Goal: Task Accomplishment & Management: Use online tool/utility

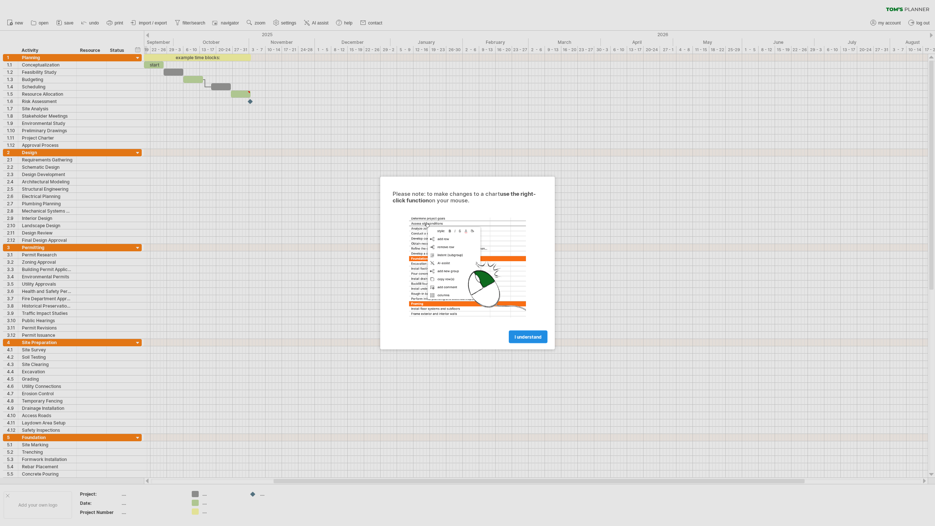
click at [525, 335] on span "I understand" at bounding box center [527, 336] width 27 height 5
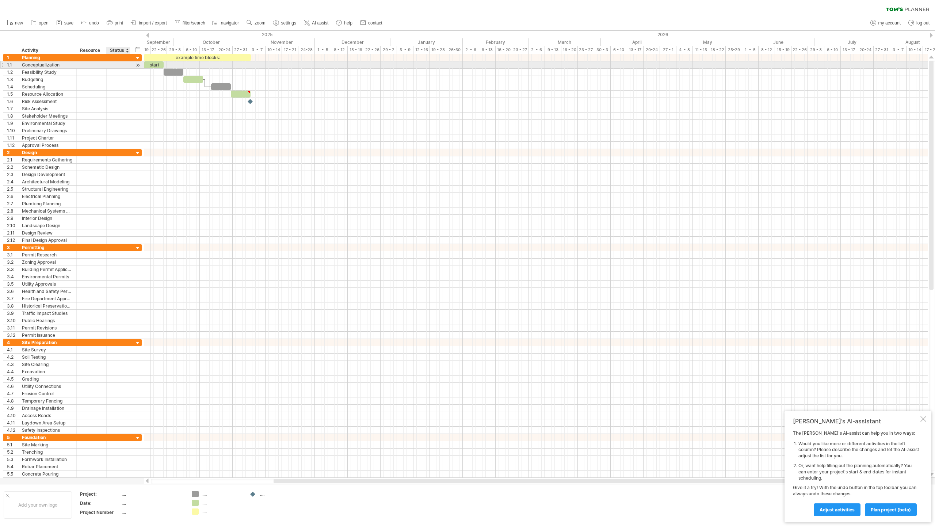
click at [137, 65] on div at bounding box center [137, 65] width 7 height 8
click at [138, 66] on div at bounding box center [137, 65] width 7 height 8
click at [138, 64] on div at bounding box center [137, 65] width 7 height 8
click at [139, 72] on div at bounding box center [137, 73] width 7 height 8
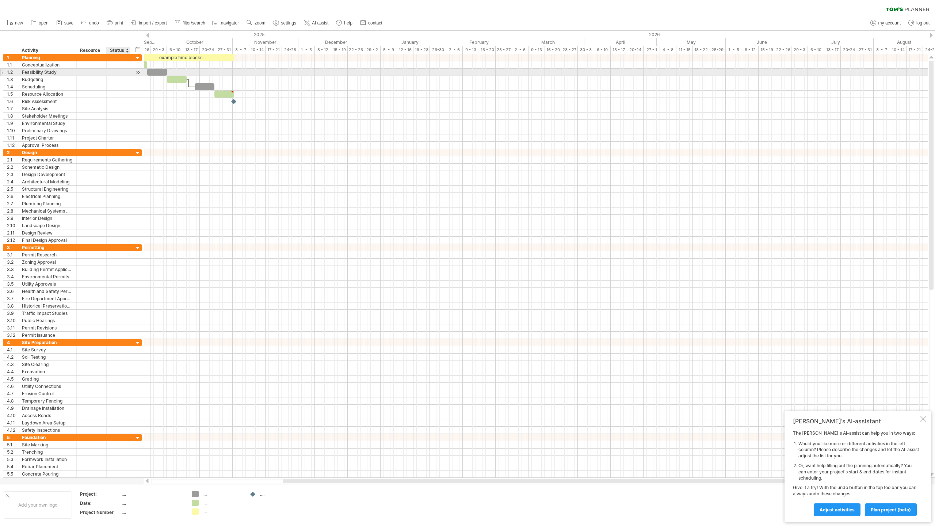
click at [139, 72] on div at bounding box center [137, 73] width 7 height 8
click at [139, 66] on div at bounding box center [137, 65] width 7 height 8
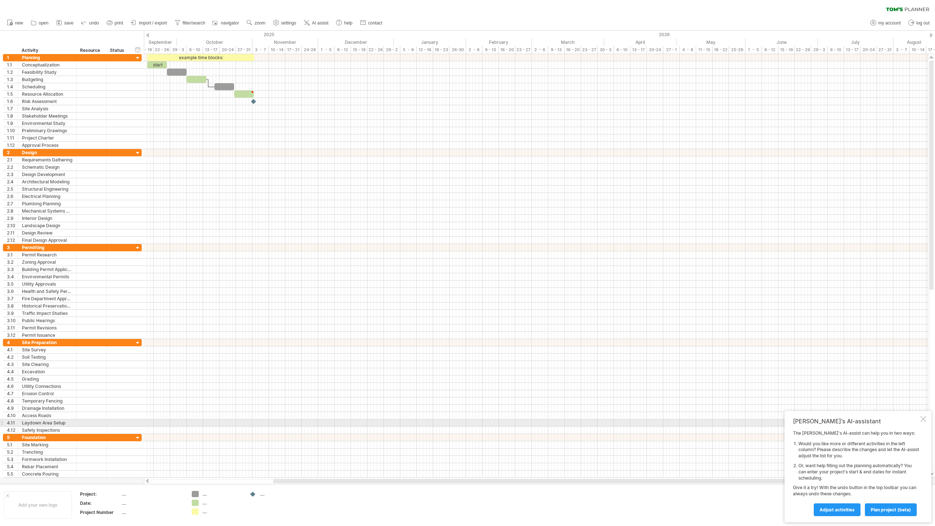
click at [923, 420] on div at bounding box center [923, 419] width 6 height 6
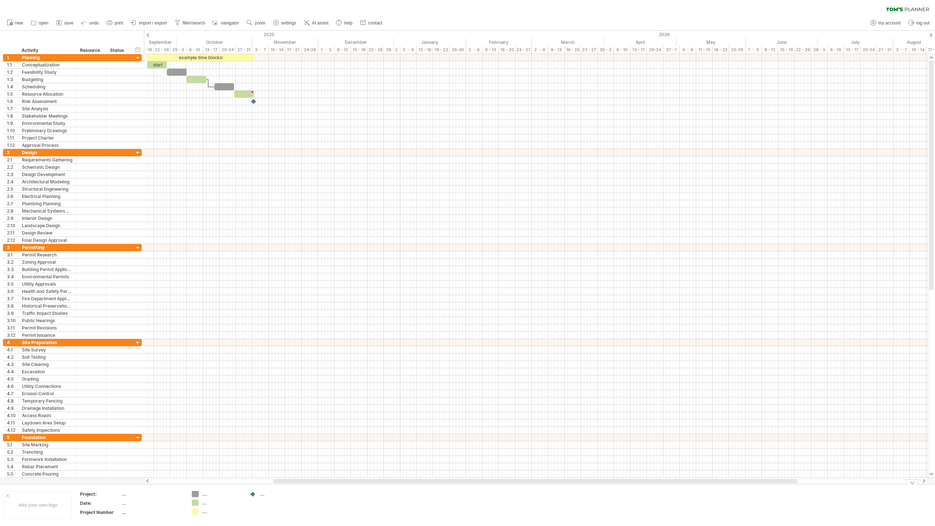
click at [265, 496] on div "...." at bounding box center [280, 494] width 40 height 6
click at [205, 496] on div "...." at bounding box center [222, 494] width 40 height 6
click at [204, 503] on div "...." at bounding box center [222, 502] width 40 height 6
click at [203, 512] on div "...." at bounding box center [222, 511] width 40 height 6
click at [60, 23] on icon at bounding box center [58, 22] width 7 height 7
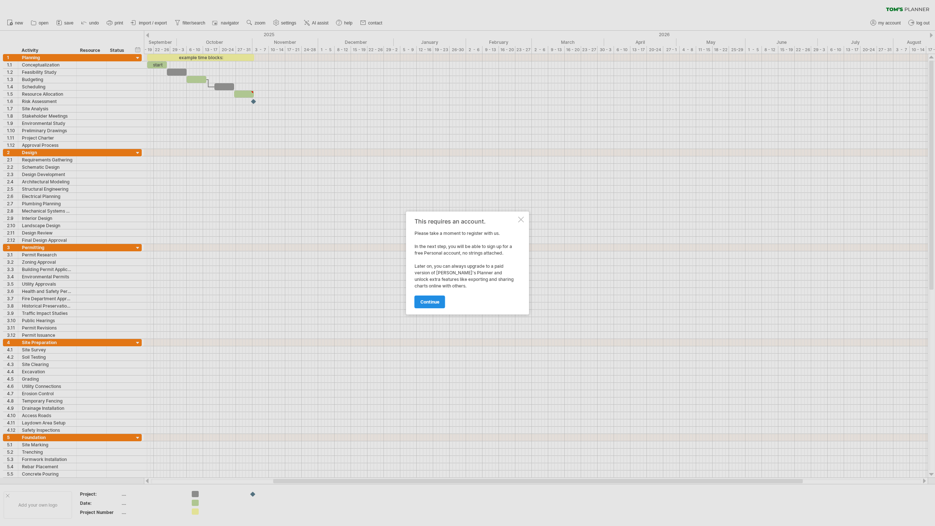
click at [431, 301] on span "continue" at bounding box center [429, 301] width 19 height 5
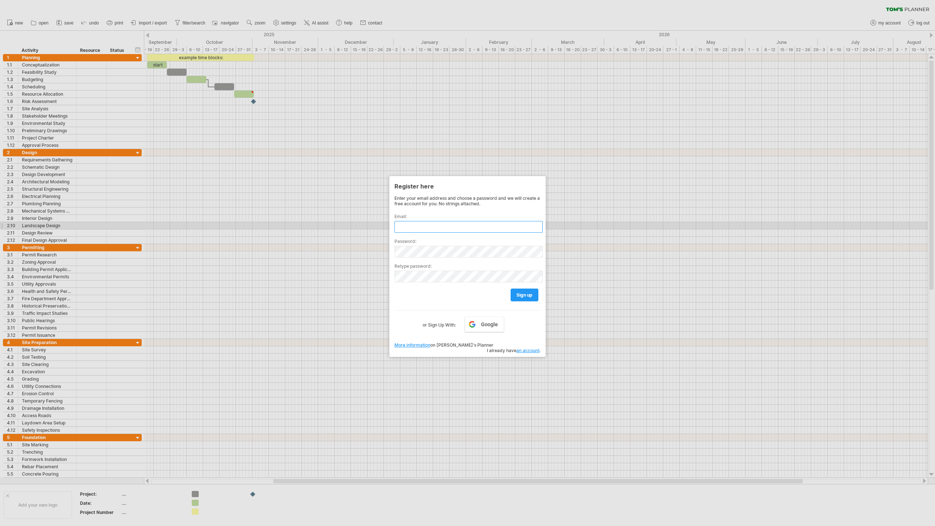
click at [419, 226] on input "text" at bounding box center [468, 227] width 148 height 12
type input "**********"
click at [481, 325] on link "Google" at bounding box center [483, 324] width 39 height 15
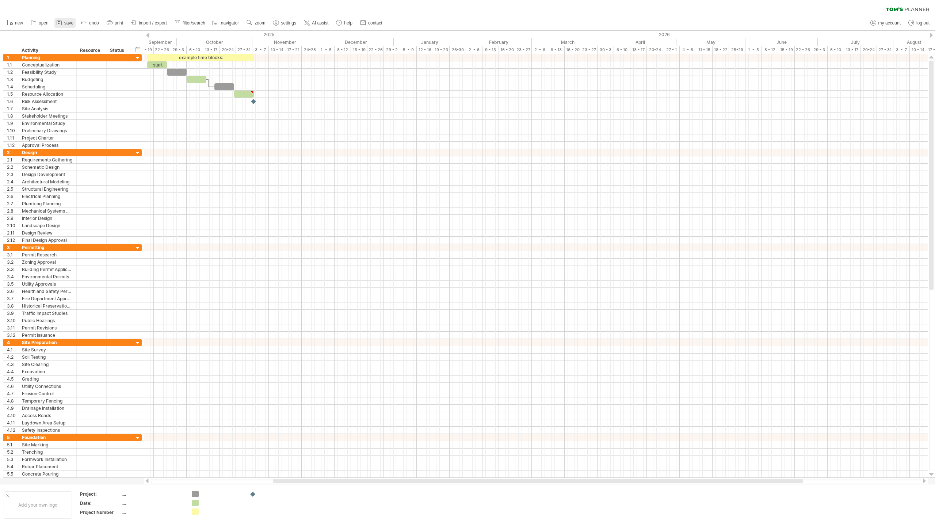
click at [62, 22] on icon at bounding box center [58, 22] width 7 height 7
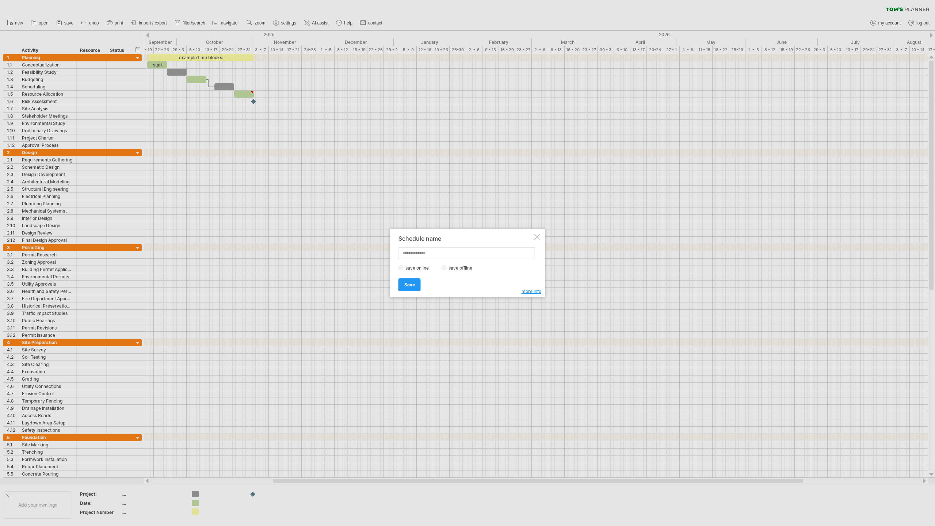
click at [447, 268] on label "save offline" at bounding box center [462, 267] width 32 height 5
click at [419, 254] on input "text" at bounding box center [466, 253] width 137 height 12
type input "*****"
click at [405, 285] on span "Save" at bounding box center [409, 284] width 11 height 5
click at [523, 238] on div at bounding box center [525, 238] width 6 height 6
